Goal: Understand process/instructions: Learn how to perform a task or action

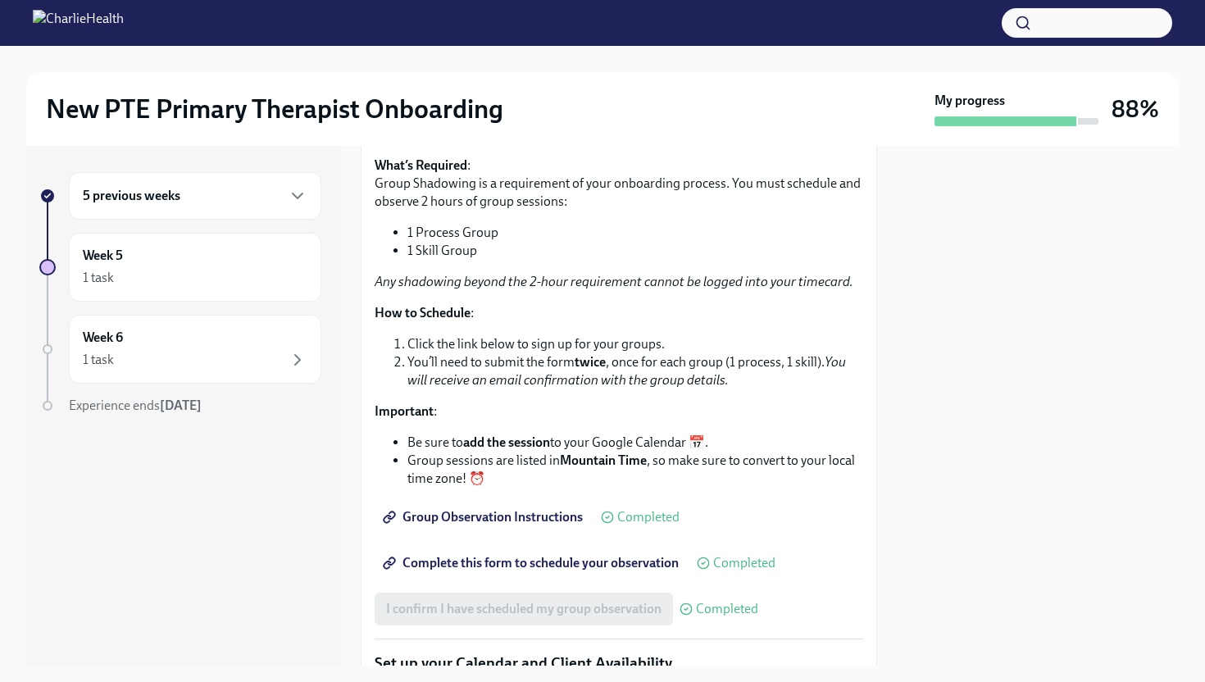
scroll to position [2274, 0]
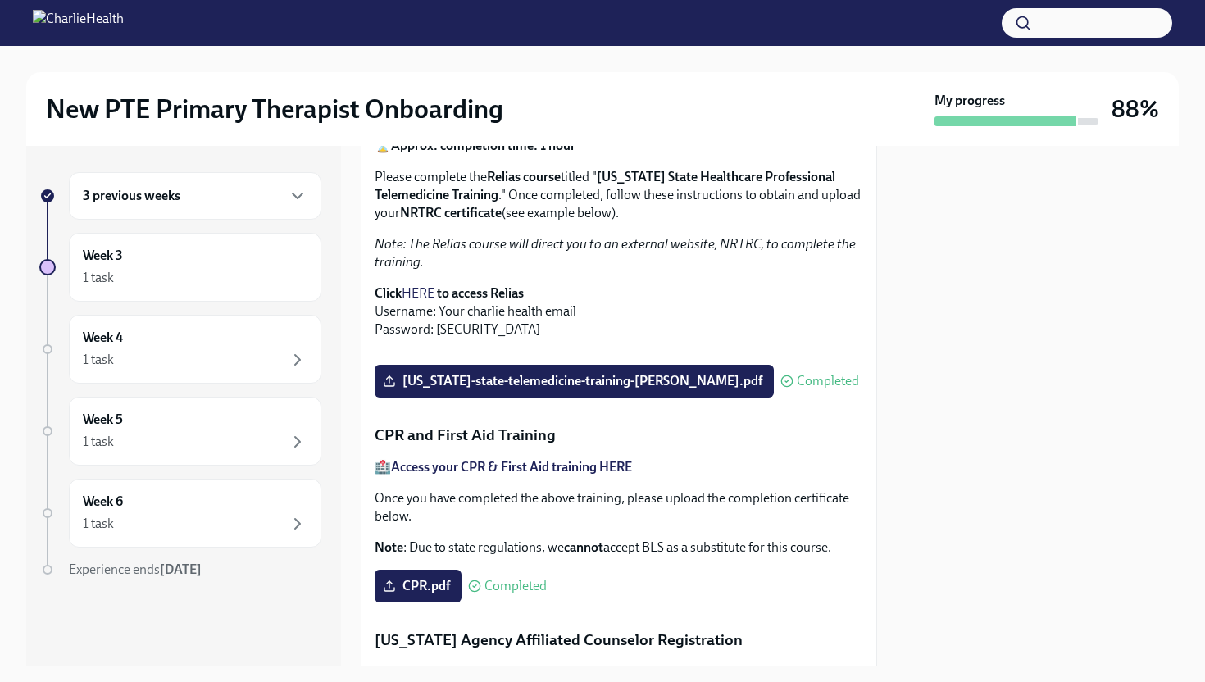
scroll to position [238, 0]
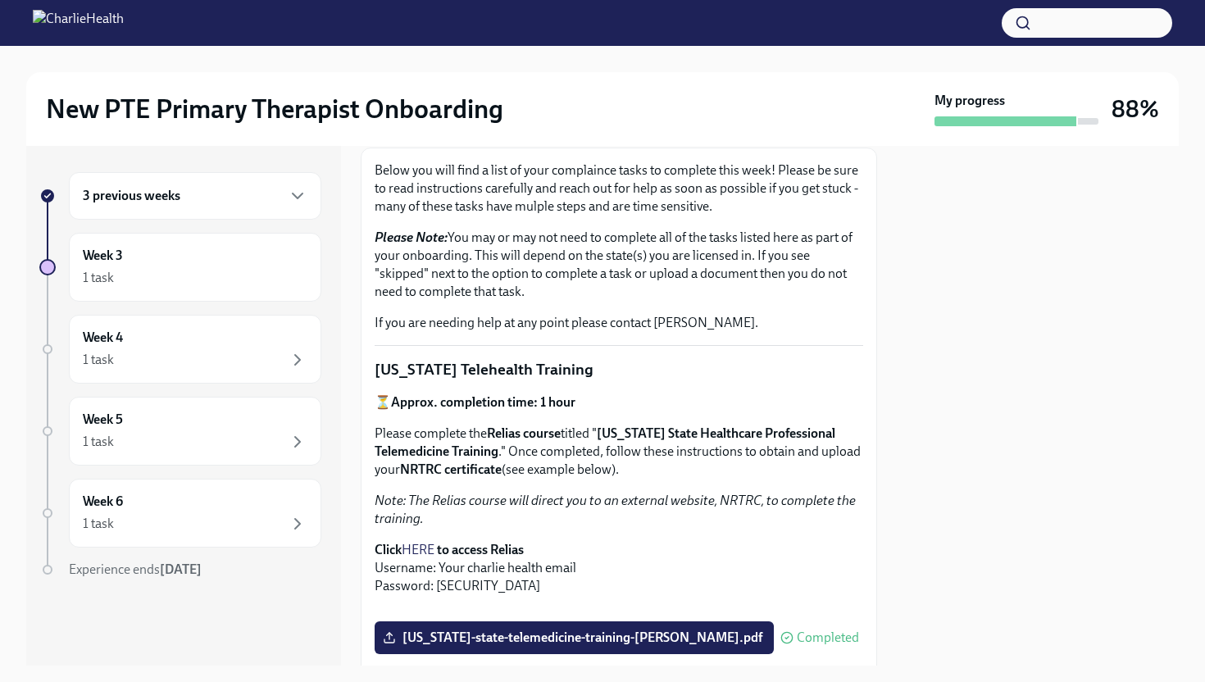
click at [424, 549] on link "HERE" at bounding box center [418, 550] width 33 height 16
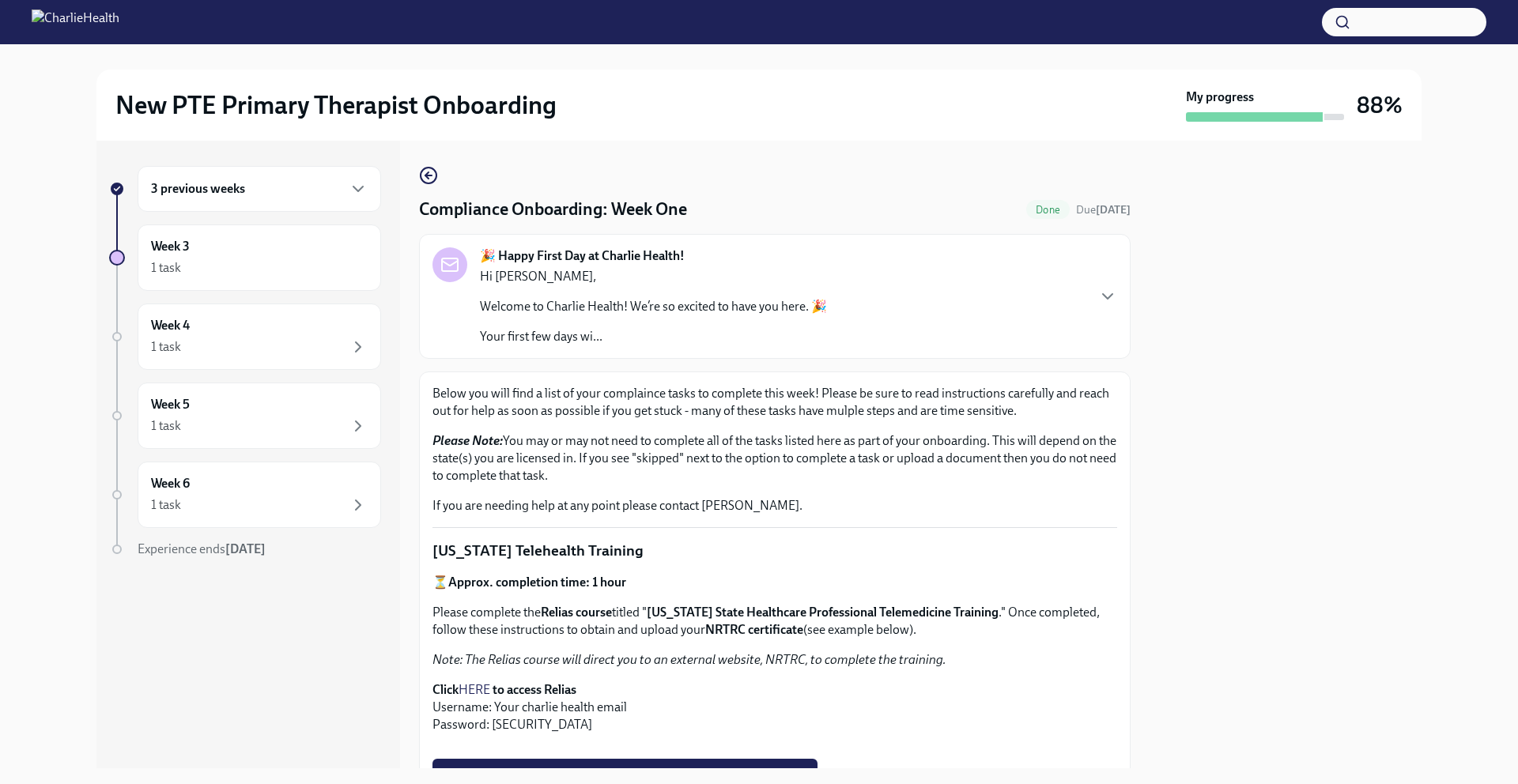
scroll to position [230, 0]
